Goal: Information Seeking & Learning: Compare options

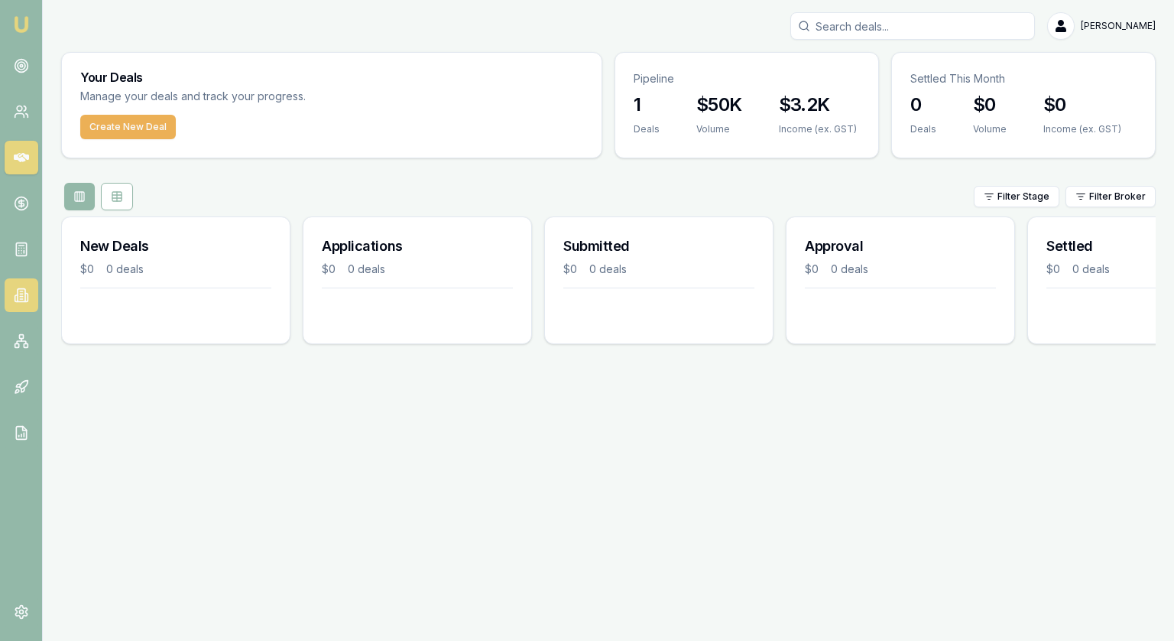
click at [18, 291] on icon at bounding box center [22, 295] width 8 height 13
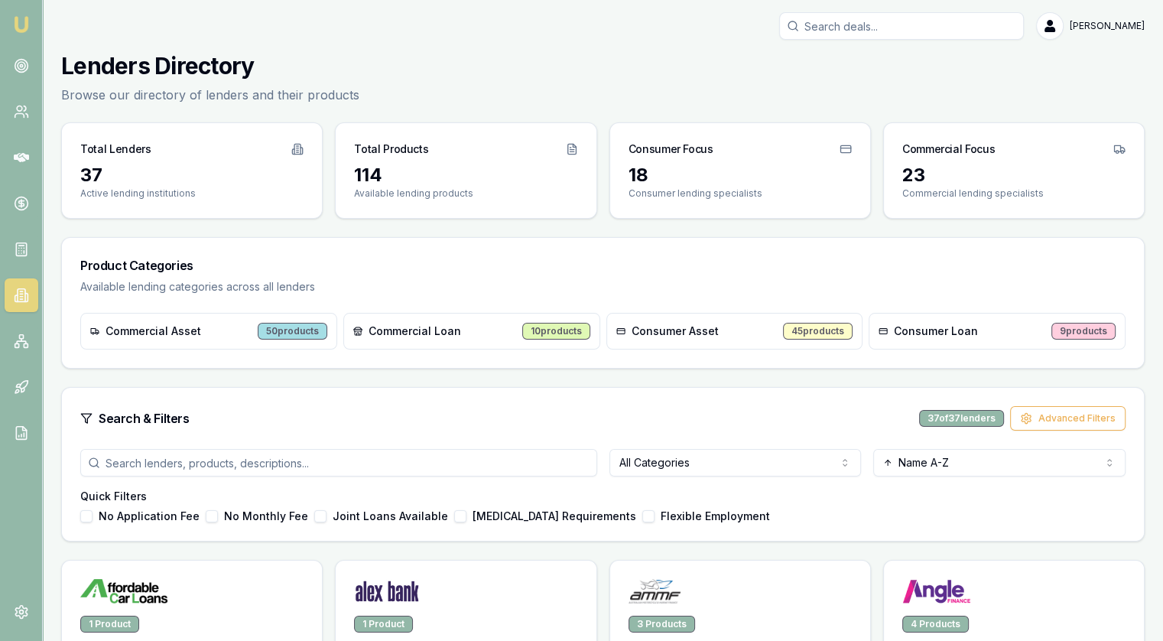
click at [558, 464] on input "search" at bounding box center [338, 463] width 517 height 28
click at [693, 457] on html "Emu Broker [PERSON_NAME] Toggle Menu Lenders Directory Browse our directory of …" at bounding box center [581, 320] width 1163 height 641
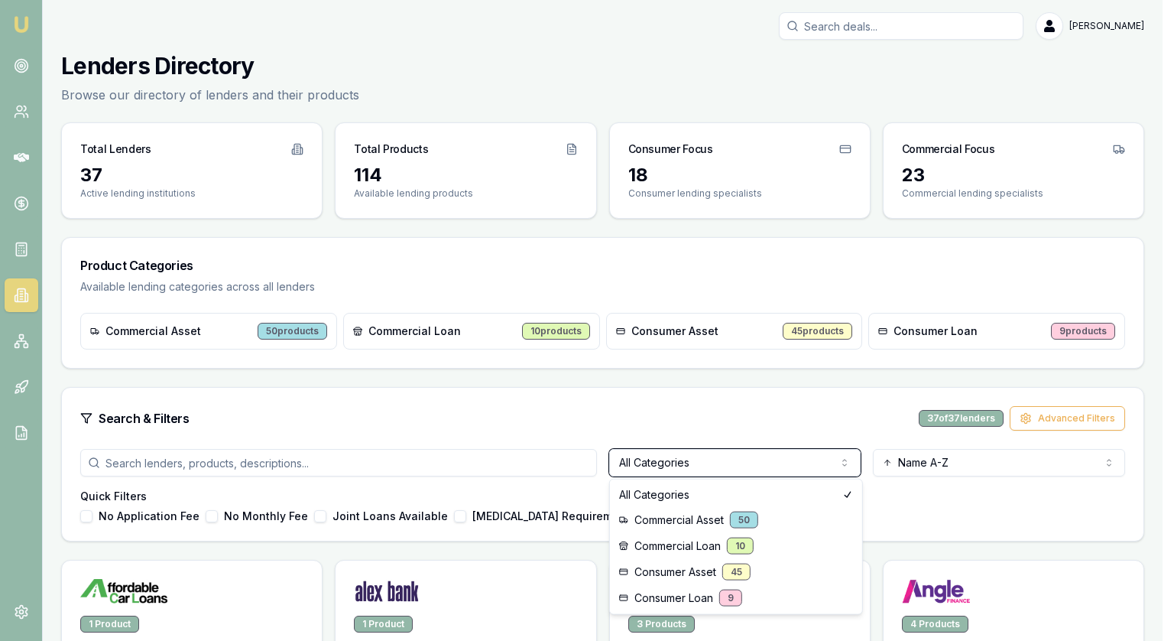
click at [281, 460] on html "Emu Broker [PERSON_NAME] Toggle Menu Lenders Directory Browse our directory of …" at bounding box center [587, 320] width 1174 height 641
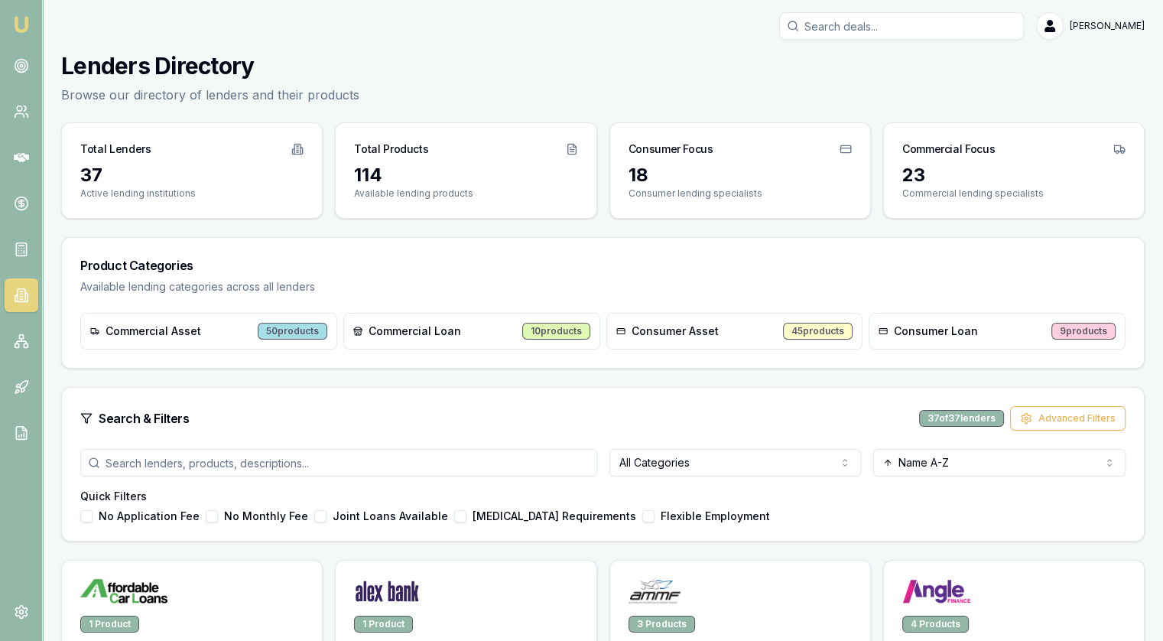
click at [284, 460] on input "search" at bounding box center [338, 463] width 517 height 28
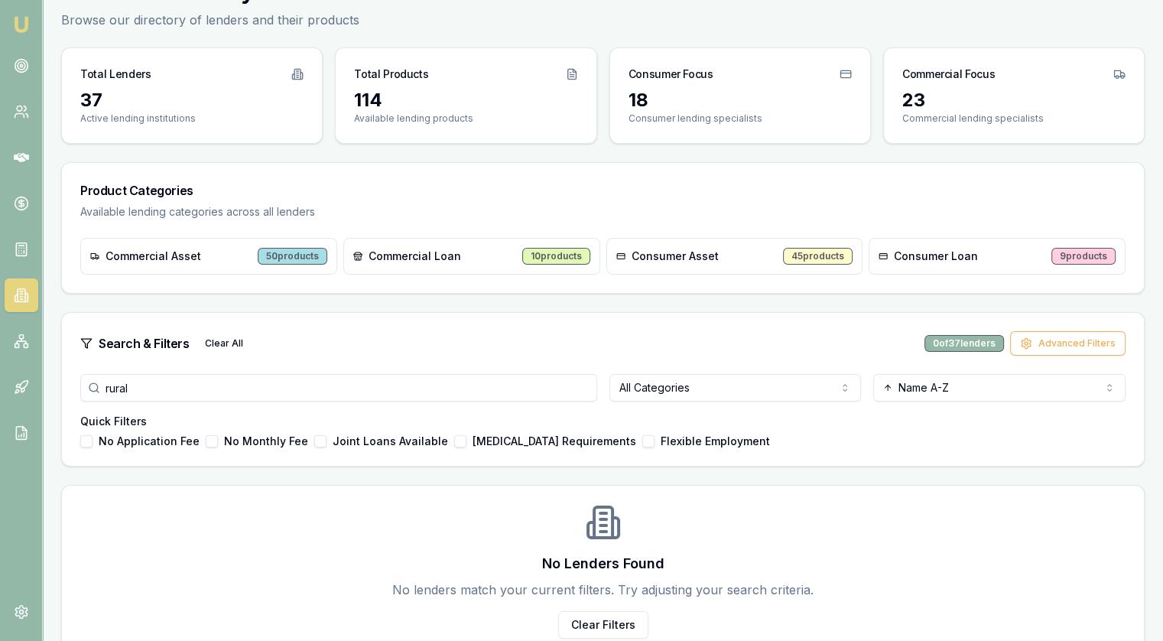
scroll to position [102, 0]
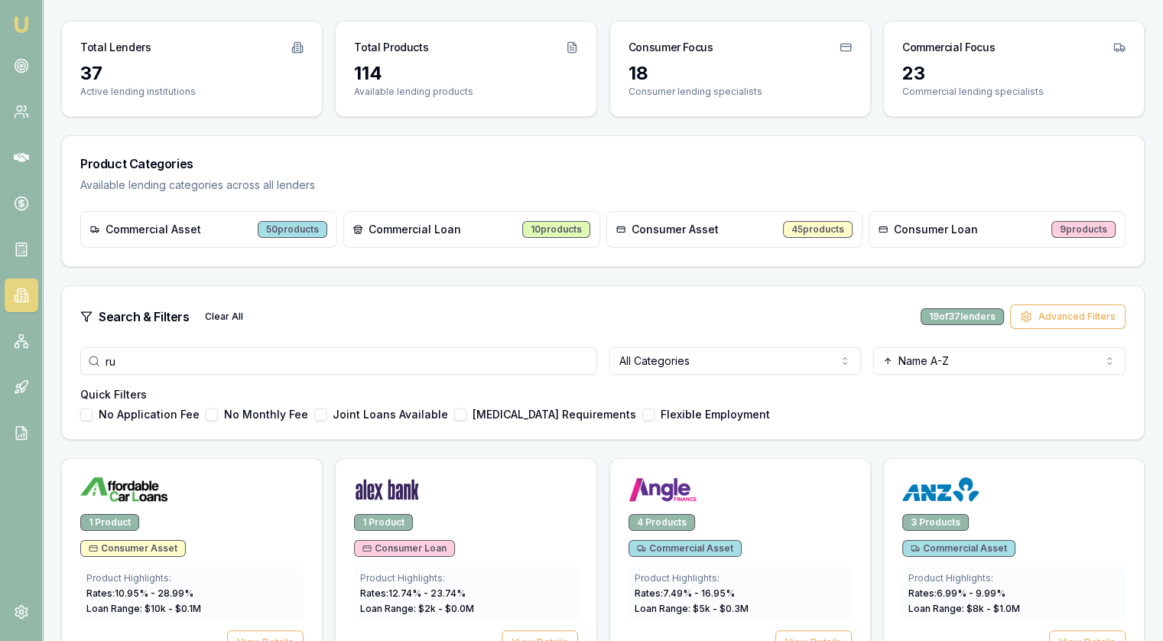
type input "r"
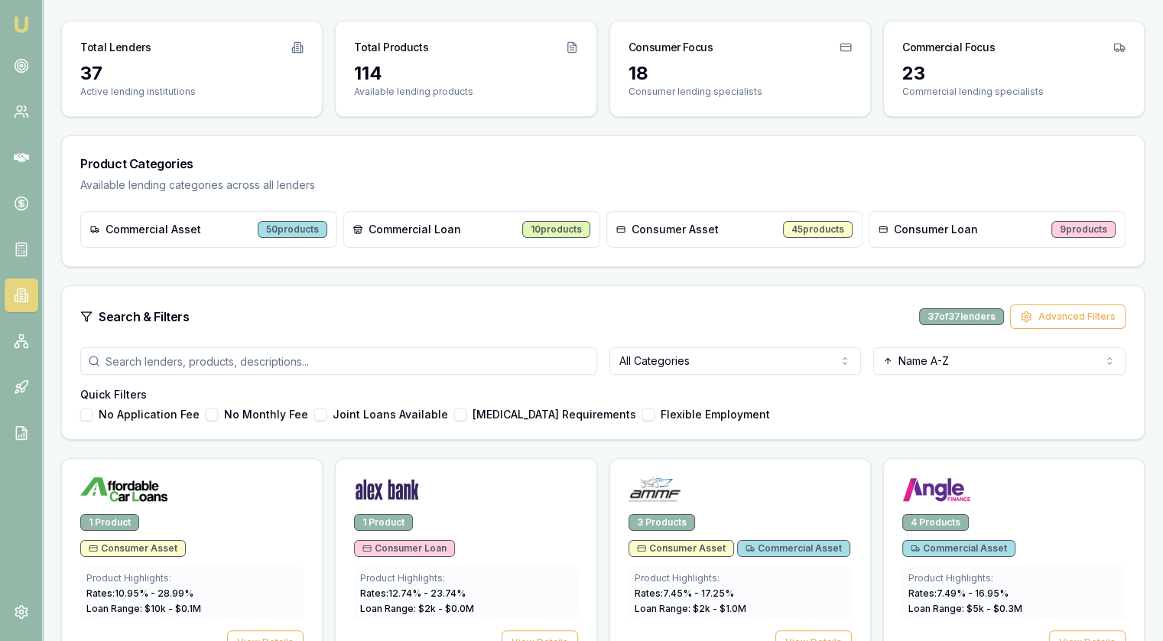
click at [718, 352] on html "Emu Broker [PERSON_NAME] Toggle Menu Lenders Directory Browse our directory of …" at bounding box center [581, 218] width 1163 height 641
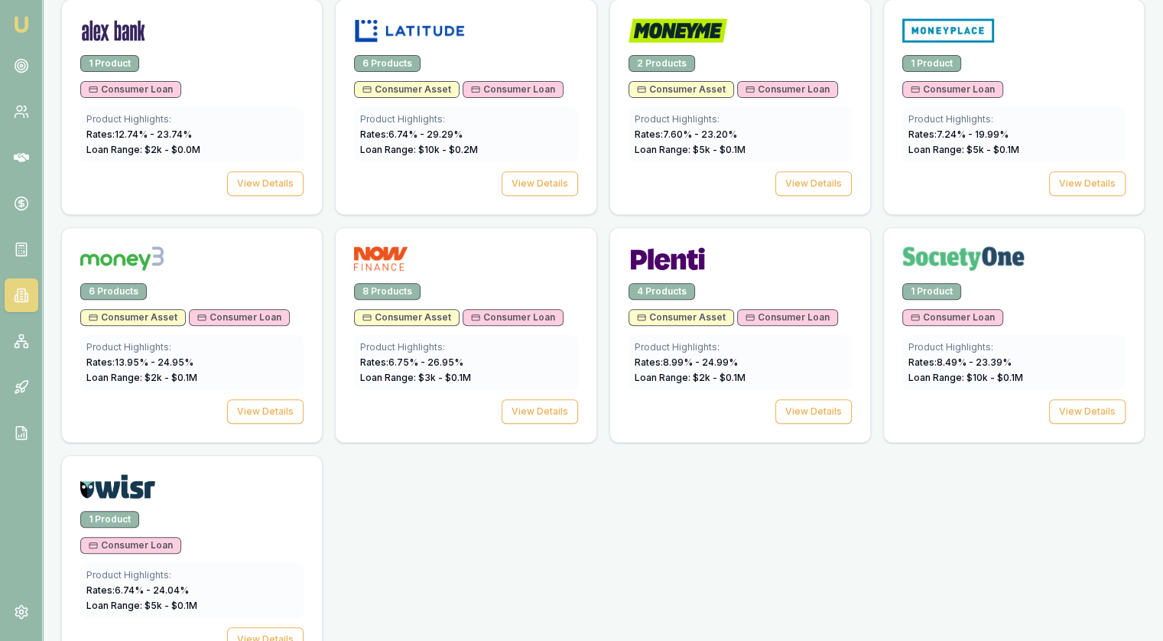
scroll to position [484, 0]
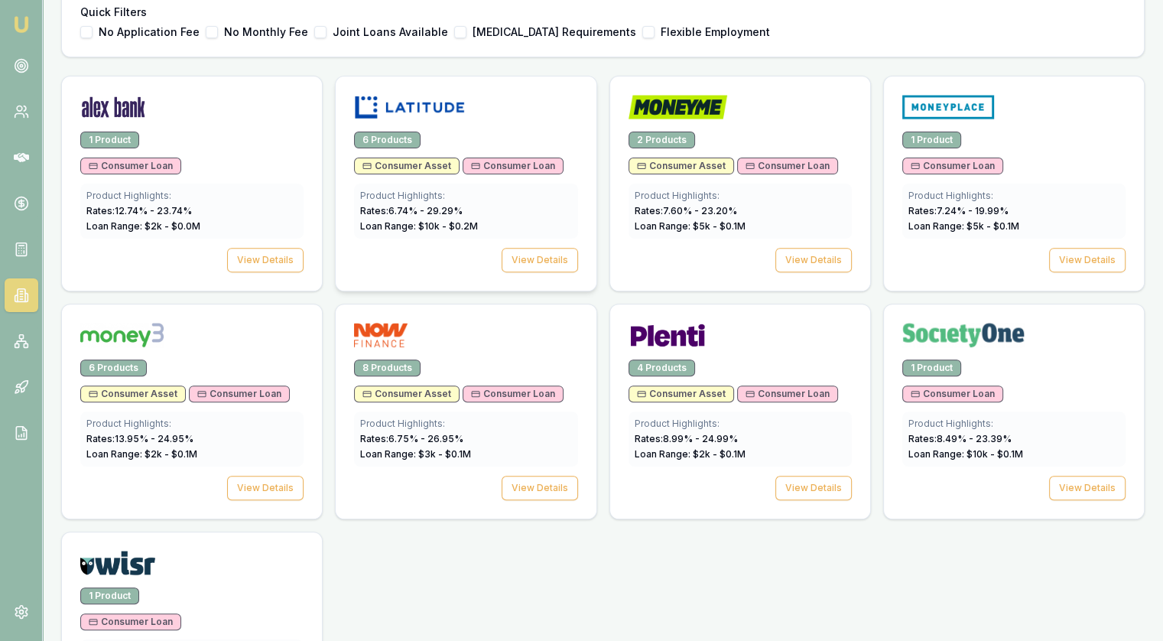
click at [482, 127] on div at bounding box center [466, 103] width 260 height 55
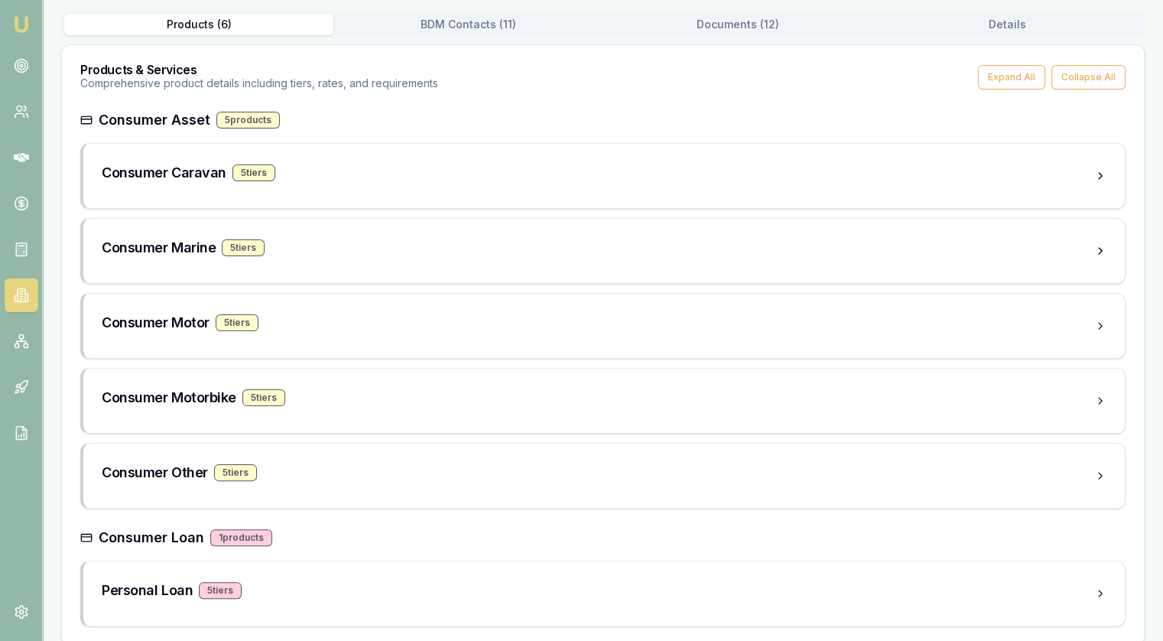
scroll to position [265, 0]
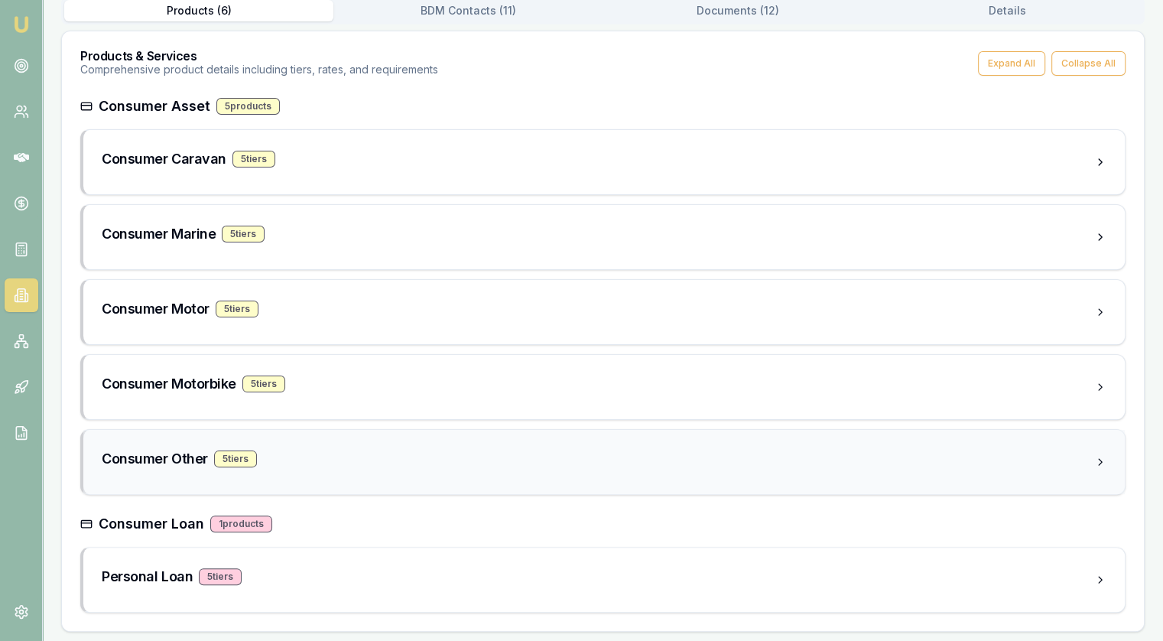
click at [146, 452] on h3 "Consumer Other" at bounding box center [155, 458] width 106 height 21
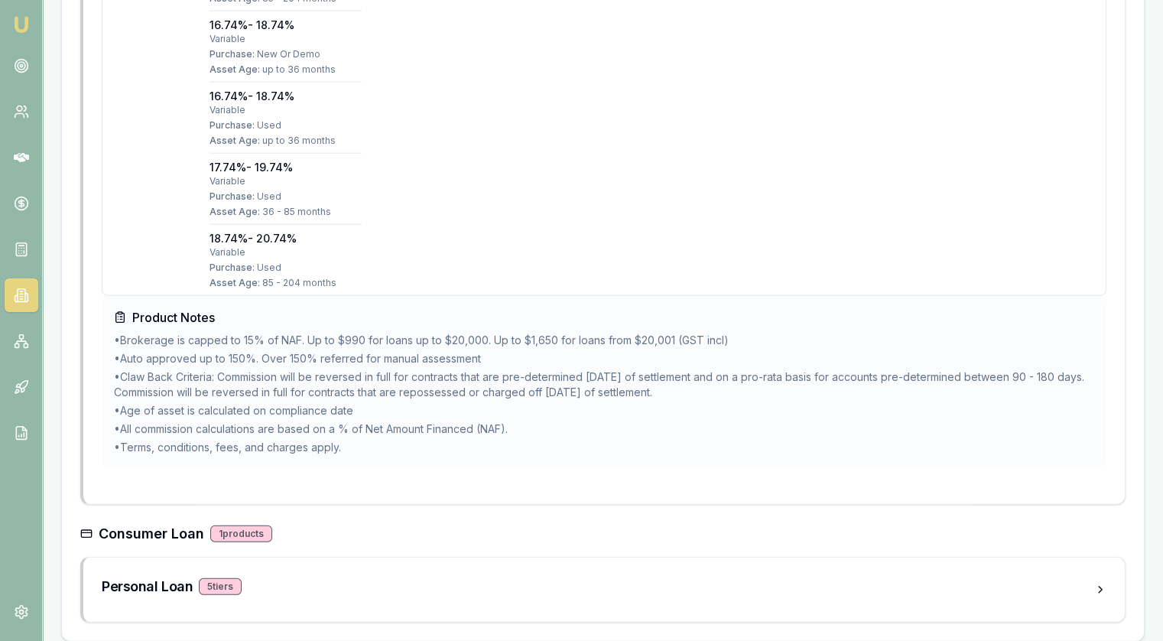
scroll to position [3496, 0]
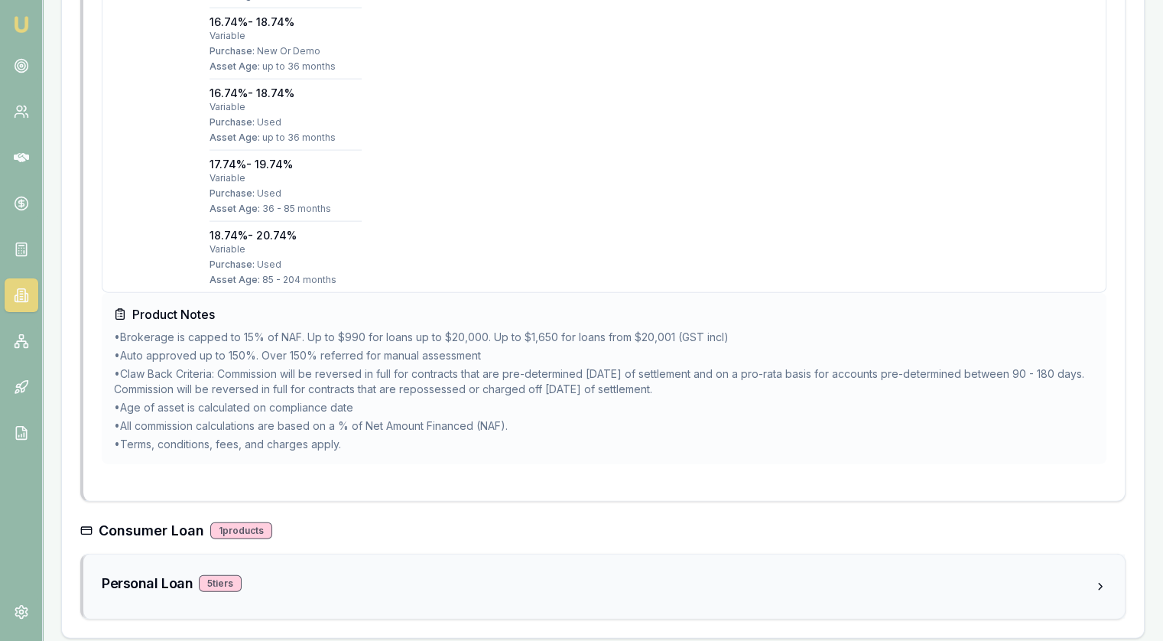
click at [122, 580] on h3 "Personal Loan" at bounding box center [147, 583] width 91 height 21
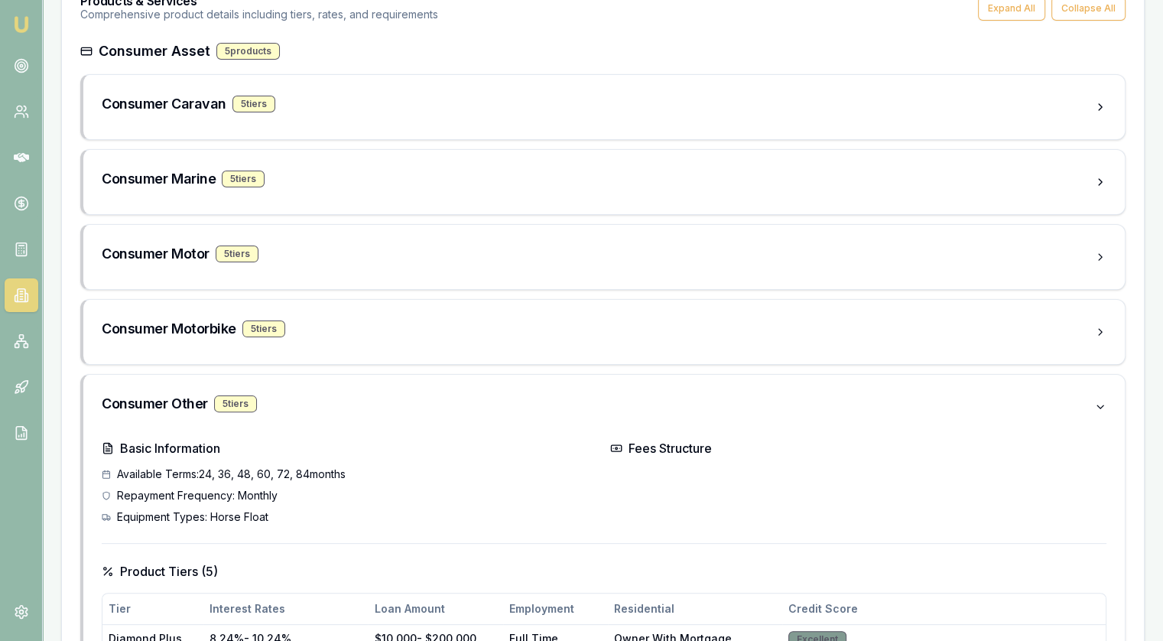
scroll to position [0, 0]
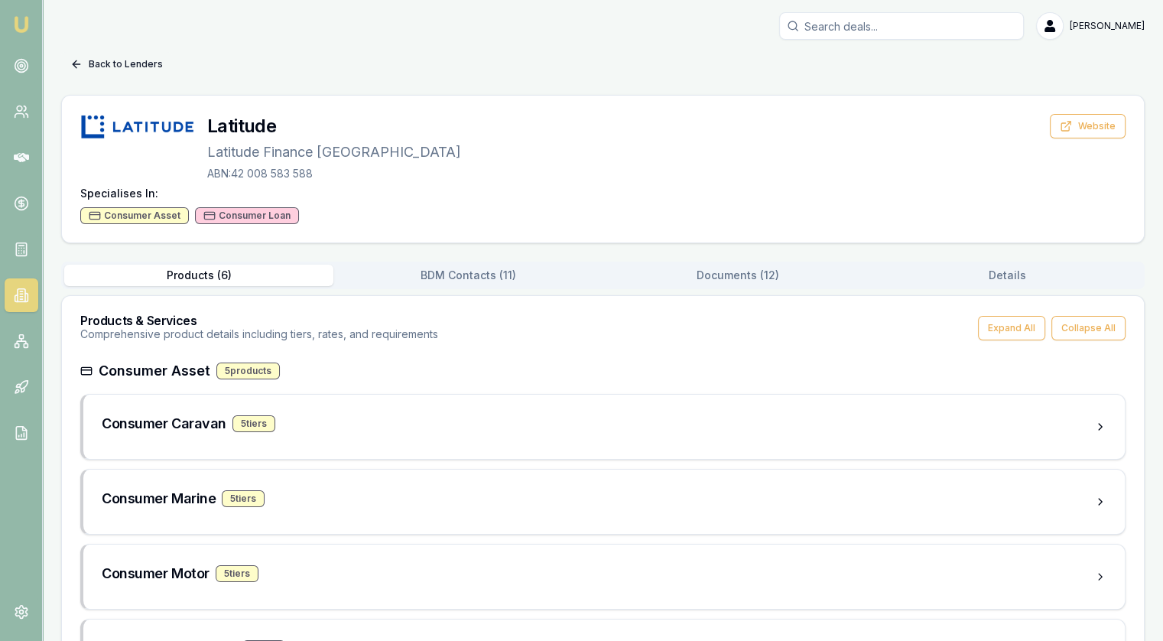
click at [119, 67] on button "Back to Lenders" at bounding box center [116, 64] width 111 height 24
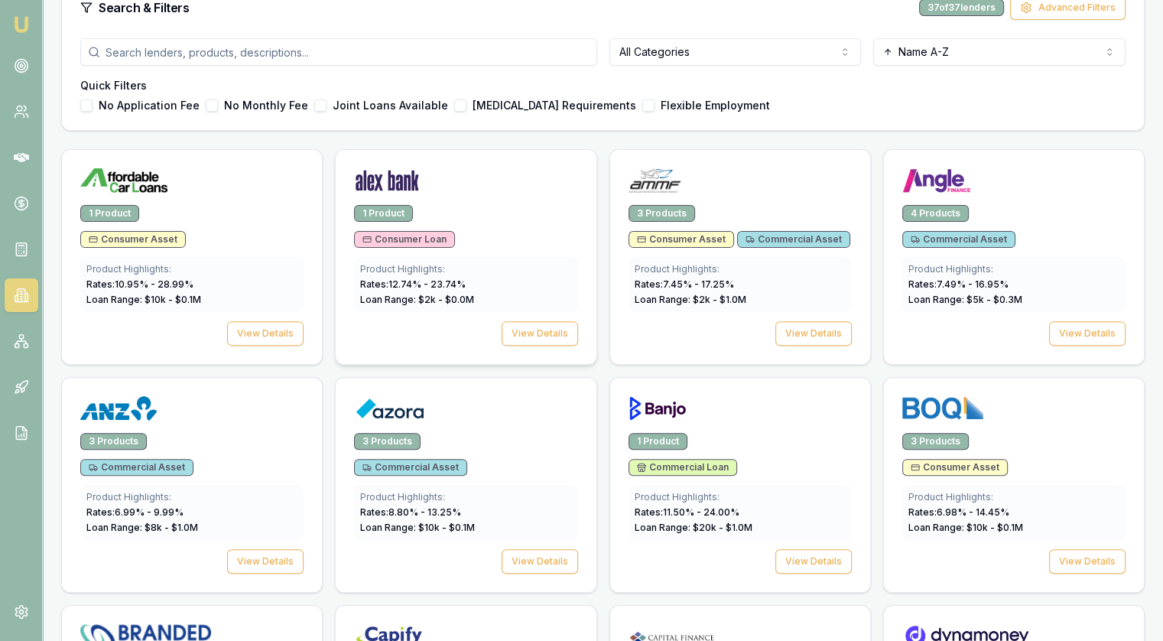
scroll to position [255, 0]
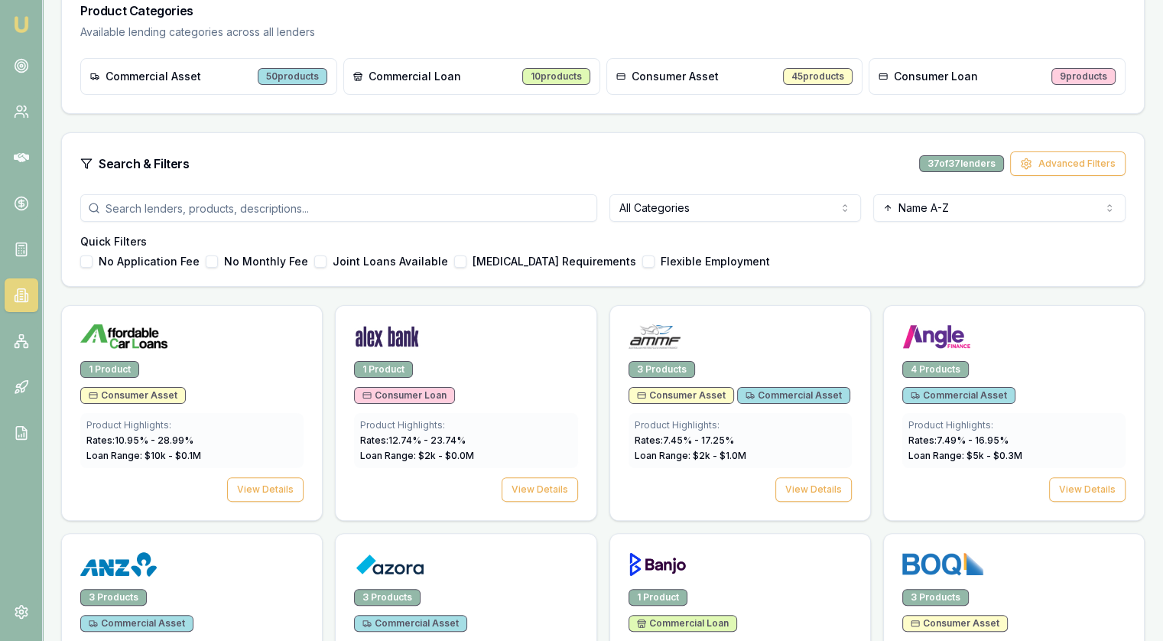
click at [748, 222] on div "All Categories Name A-Z Quick Filters No Application Fee No Monthly Fee Joint L…" at bounding box center [603, 240] width 1082 height 92
click at [732, 213] on html "Emu Broker [PERSON_NAME] Toggle Menu Lenders Directory Browse our directory of …" at bounding box center [581, 65] width 1163 height 641
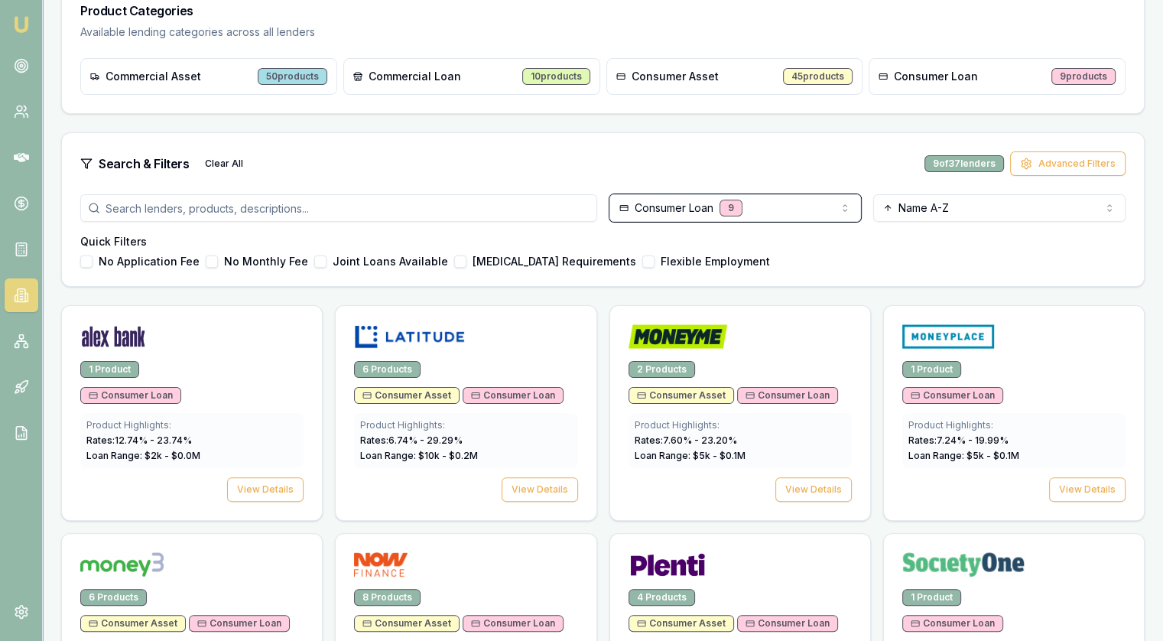
scroll to position [484, 0]
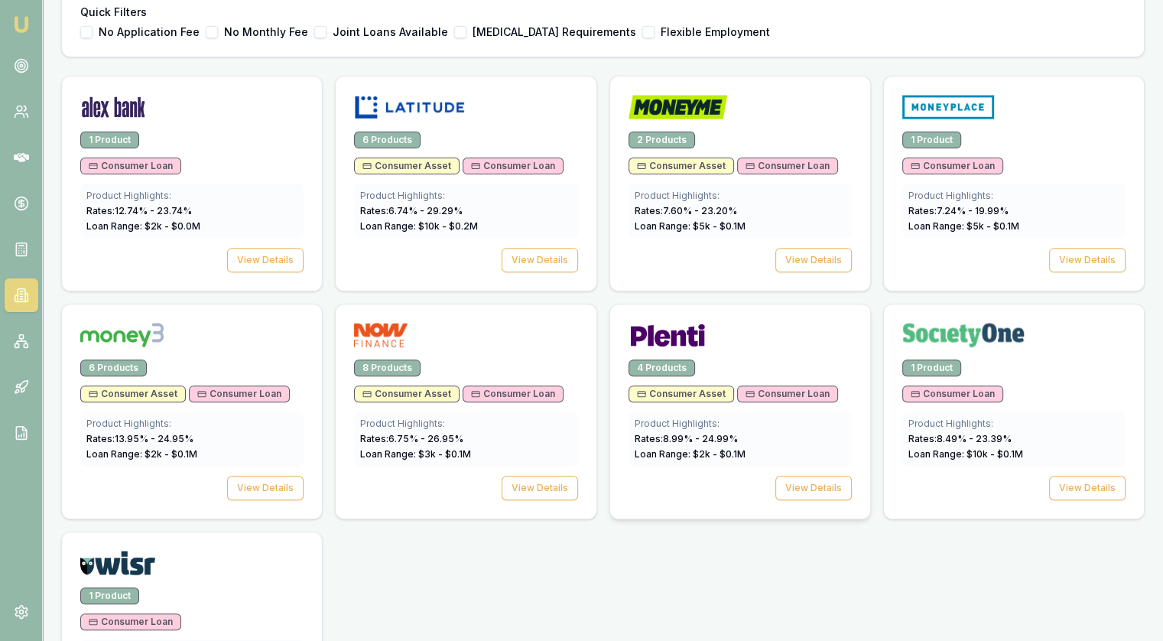
click at [710, 332] on div at bounding box center [739, 338] width 223 height 31
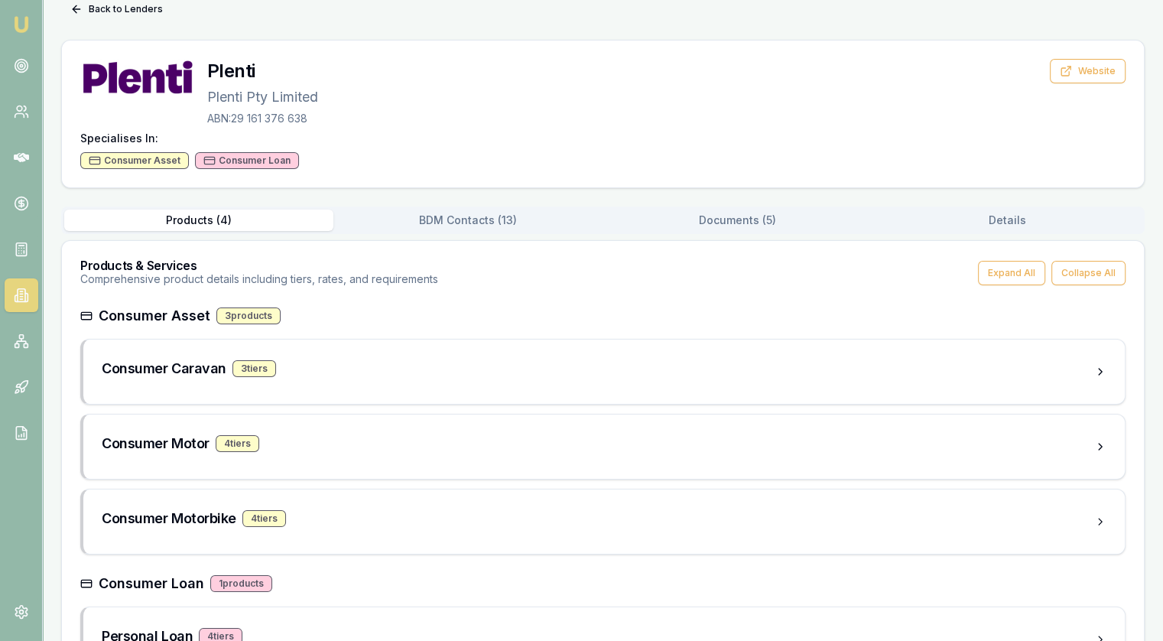
scroll to position [115, 0]
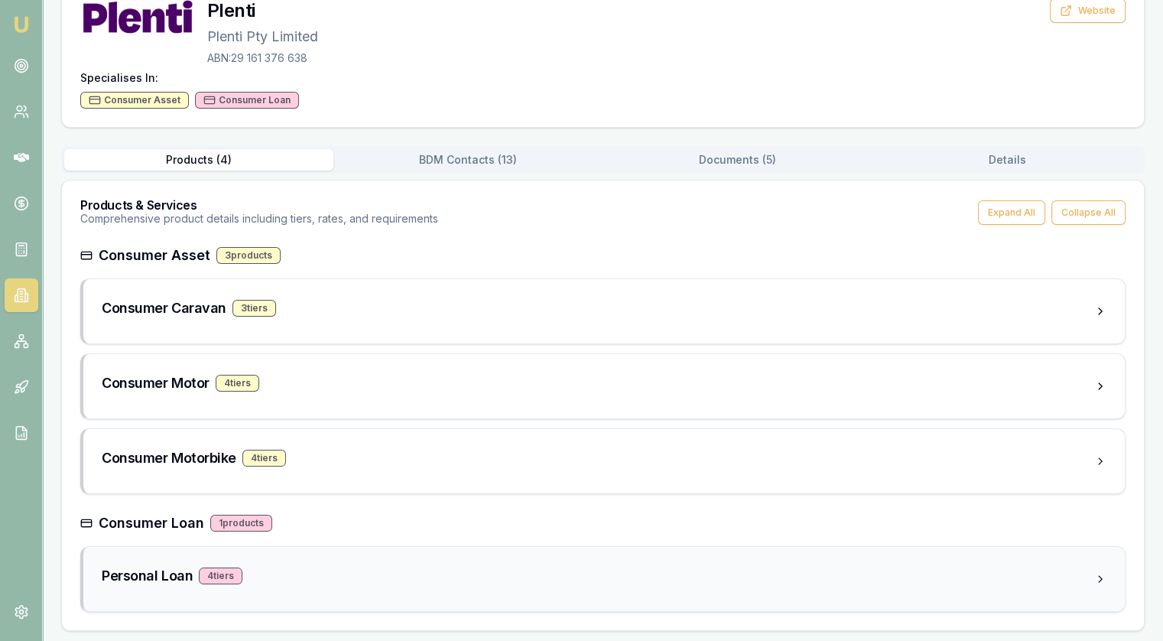
click at [153, 577] on h3 "Personal Loan" at bounding box center [147, 575] width 91 height 21
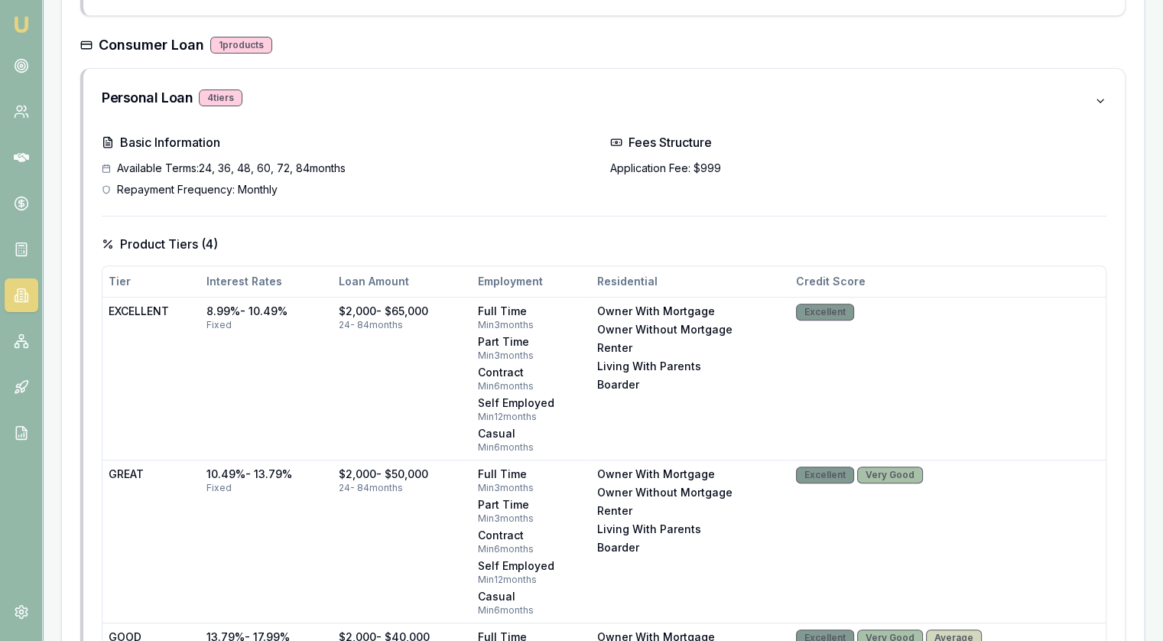
scroll to position [0, 0]
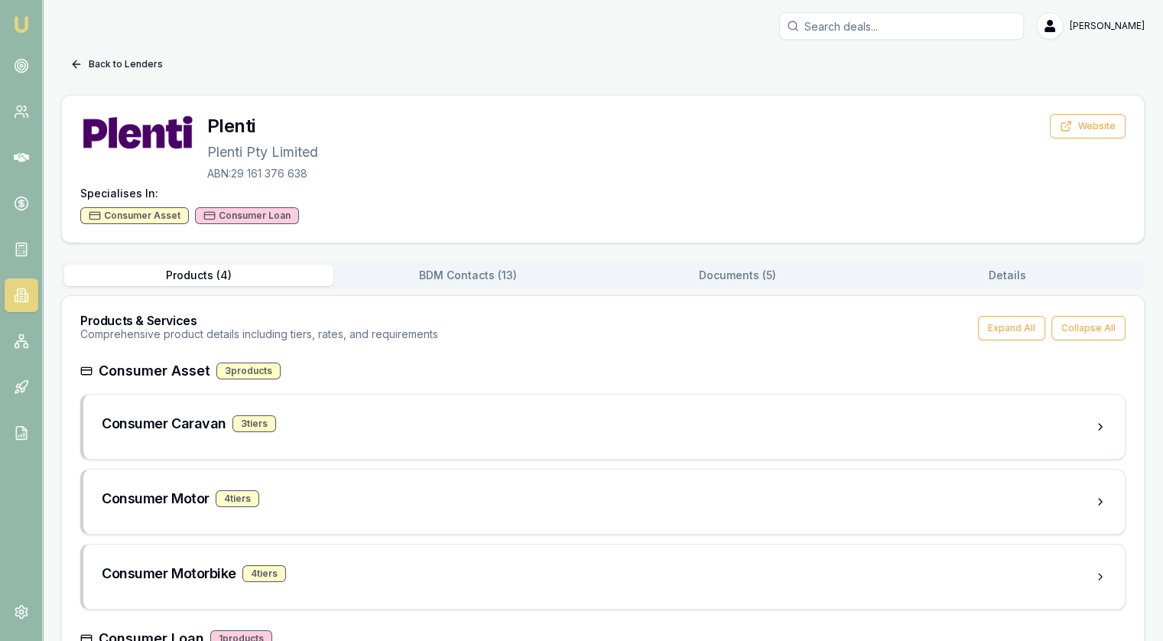
click at [86, 56] on button "Back to Lenders" at bounding box center [116, 64] width 111 height 24
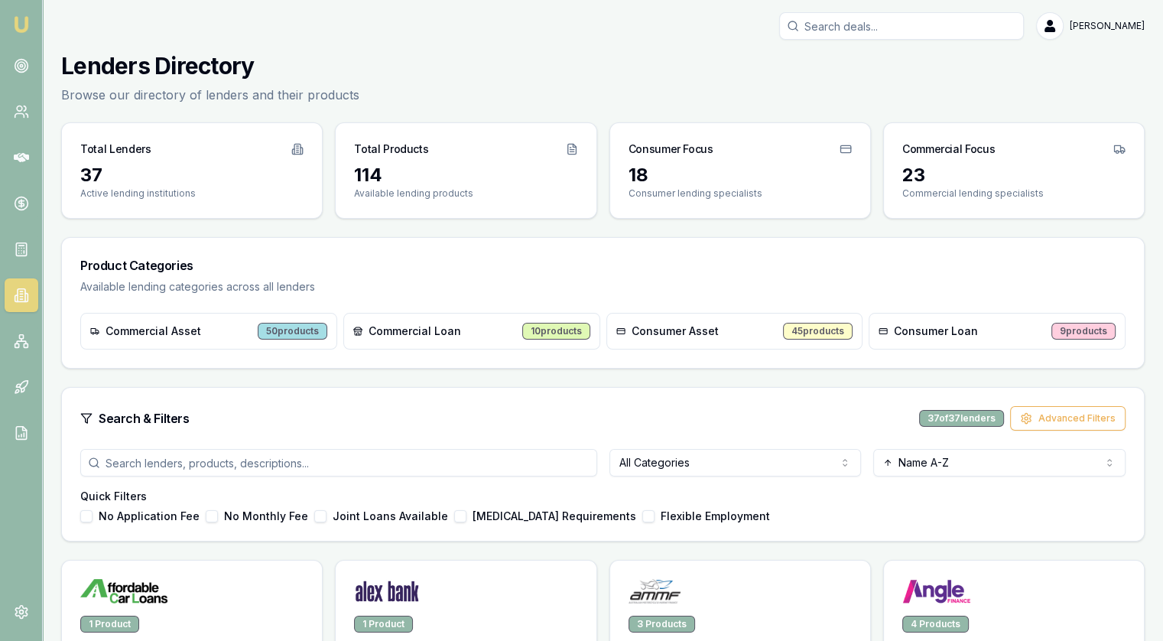
scroll to position [484, 0]
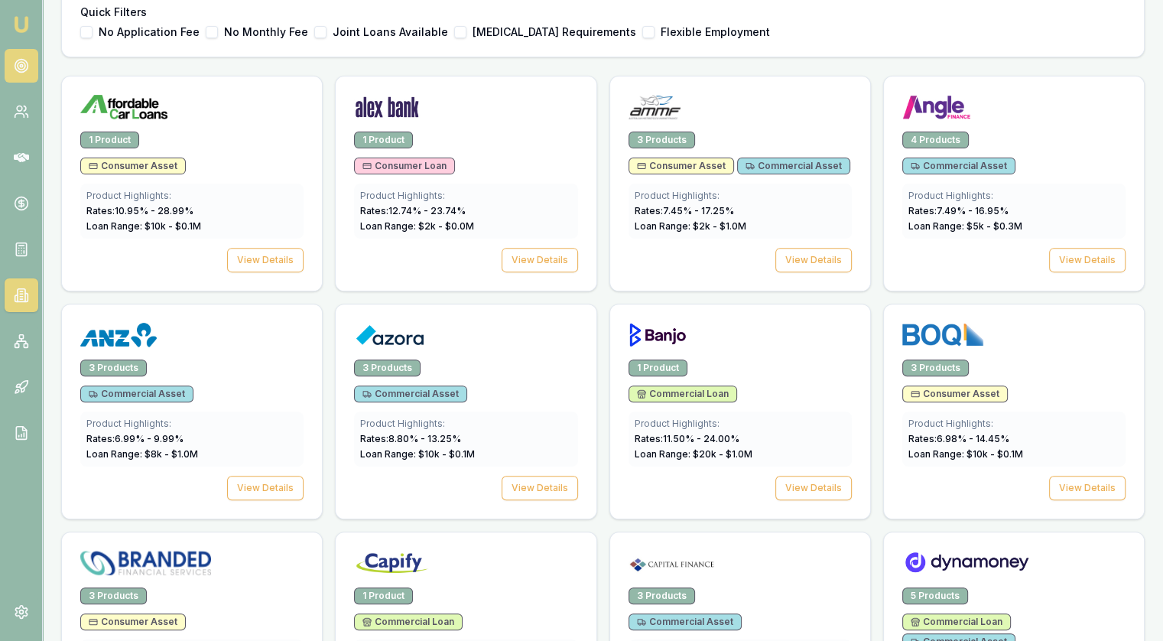
click at [20, 64] on circle at bounding box center [21, 65] width 2 height 2
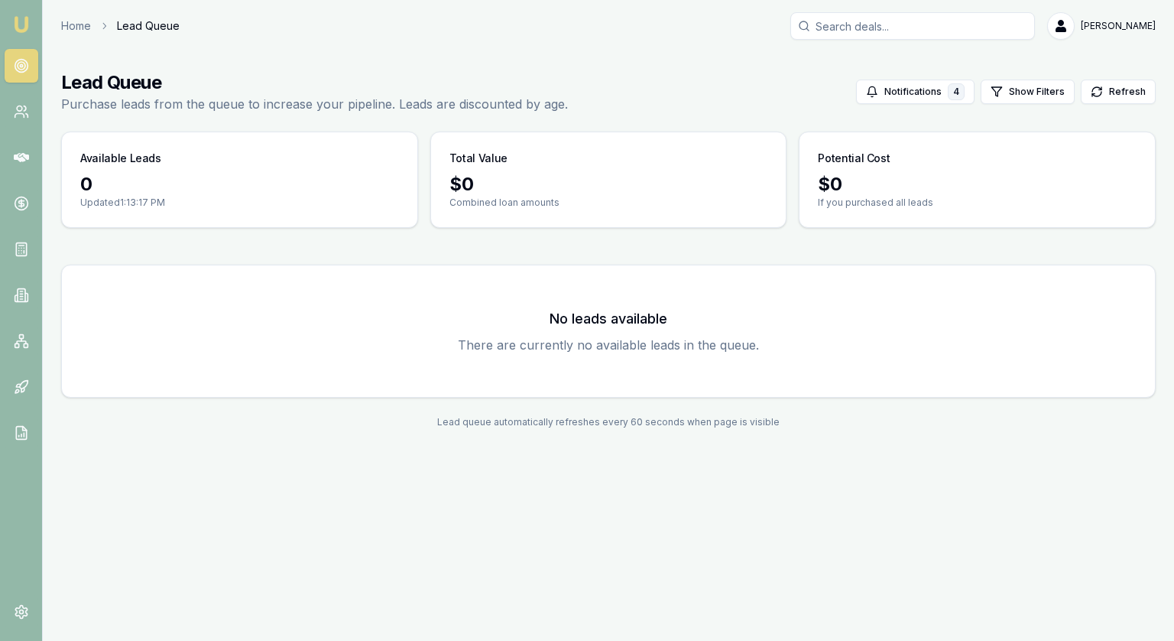
click at [15, 60] on icon at bounding box center [21, 65] width 15 height 15
